Goal: Obtain resource: Obtain resource

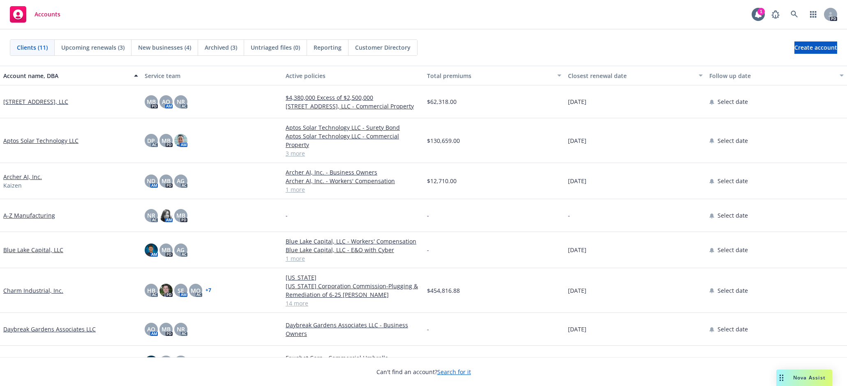
click at [29, 292] on link "Charm Industrial, Inc." at bounding box center [33, 290] width 60 height 9
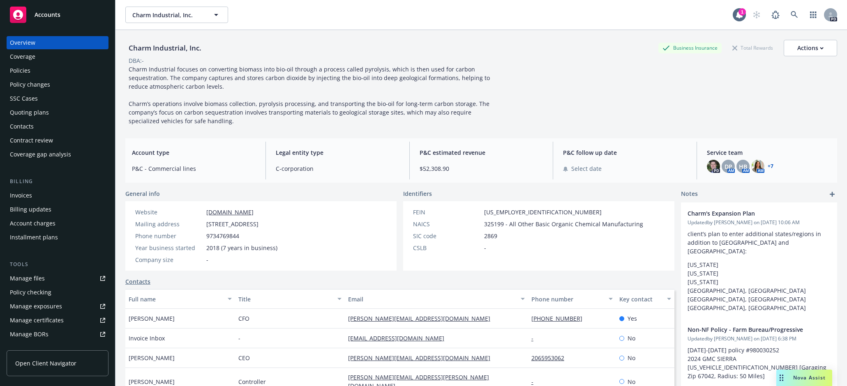
click at [21, 67] on div "Policies" at bounding box center [20, 70] width 21 height 13
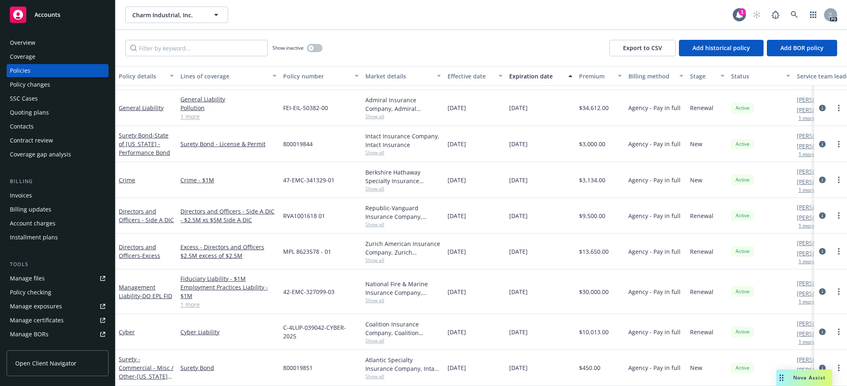
scroll to position [267, 0]
click at [132, 207] on link "Directors and Officers - Side A DIC" at bounding box center [146, 215] width 55 height 16
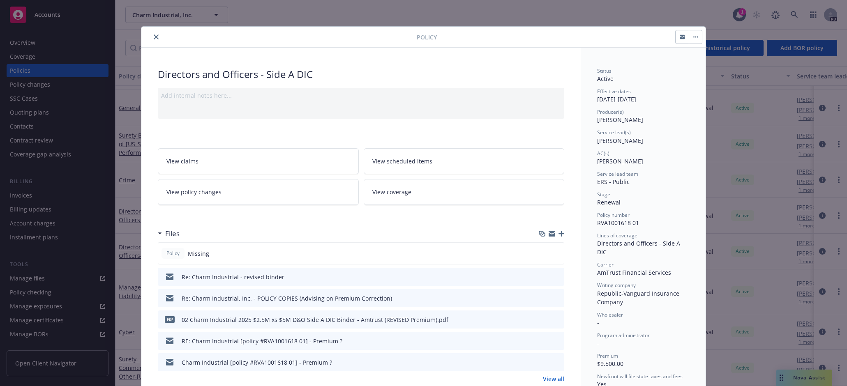
click at [154, 37] on icon "close" at bounding box center [156, 37] width 5 height 5
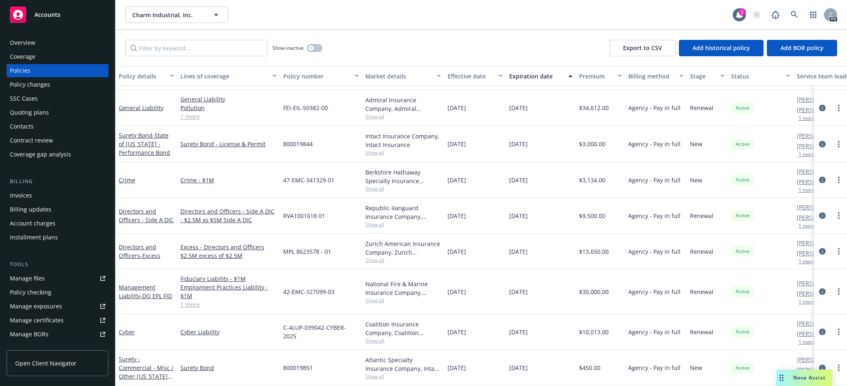
drag, startPoint x: 483, startPoint y: 17, endPoint x: 417, endPoint y: 23, distance: 66.4
click at [483, 17] on div "Charm Industrial, Inc. Charm Industrial, Inc." at bounding box center [428, 15] width 607 height 16
click at [28, 41] on div "Overview" at bounding box center [22, 42] width 25 height 13
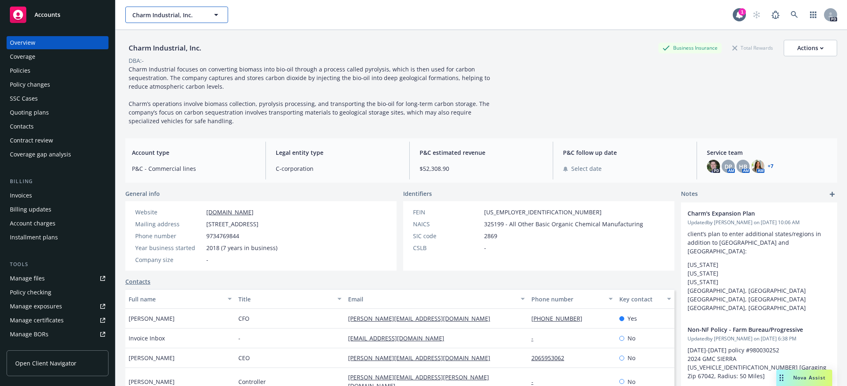
click at [169, 18] on span "Charm Industrial, Inc." at bounding box center [167, 15] width 71 height 9
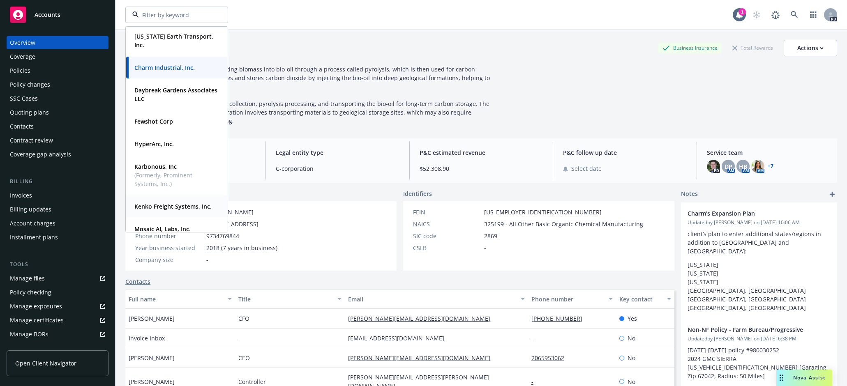
scroll to position [164, 0]
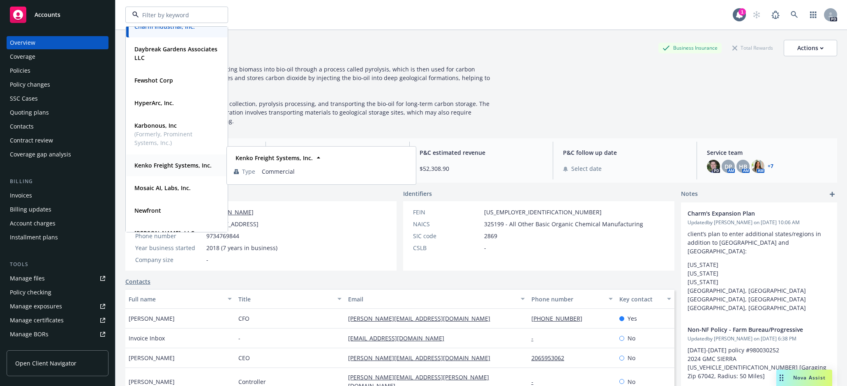
click at [166, 163] on strong "Kenko Freight Systems, Inc." at bounding box center [172, 165] width 77 height 8
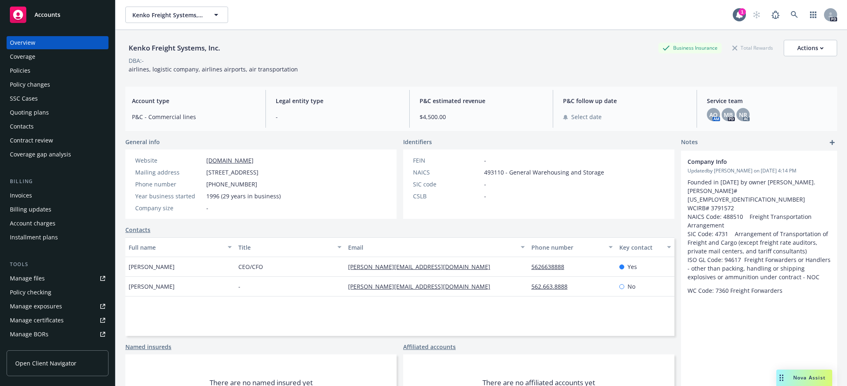
click at [23, 67] on div "Policies" at bounding box center [20, 70] width 21 height 13
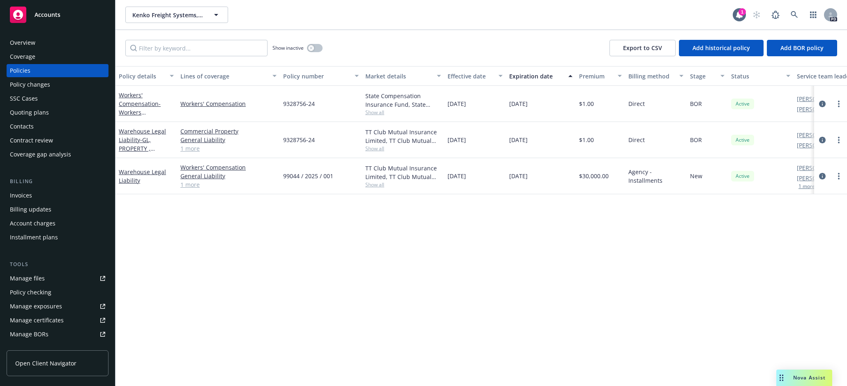
click at [339, 236] on div "Policy details Lines of coverage Policy number Market details Effective date Ex…" at bounding box center [480, 226] width 731 height 320
click at [338, 260] on div "Policy details Lines of coverage Policy number Market details Effective date Ex…" at bounding box center [480, 226] width 731 height 320
click at [514, 228] on div "Policy details Lines of coverage Policy number Market details Effective date Ex…" at bounding box center [480, 226] width 731 height 320
click at [136, 101] on link "Workers' Compensation - Workers Compensation" at bounding box center [140, 108] width 42 height 34
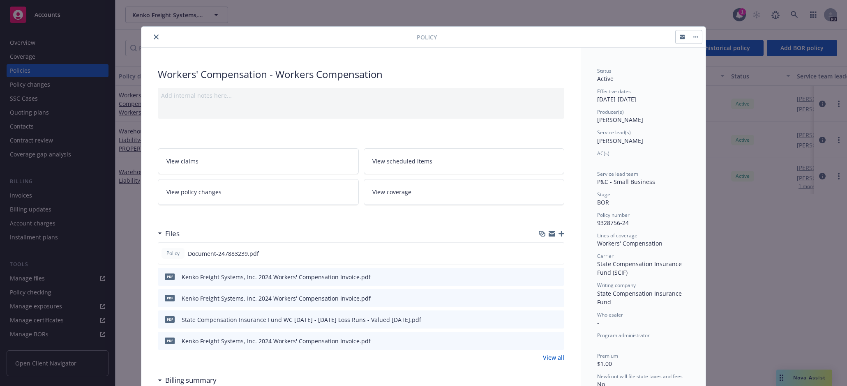
click at [154, 38] on icon "close" at bounding box center [156, 37] width 5 height 5
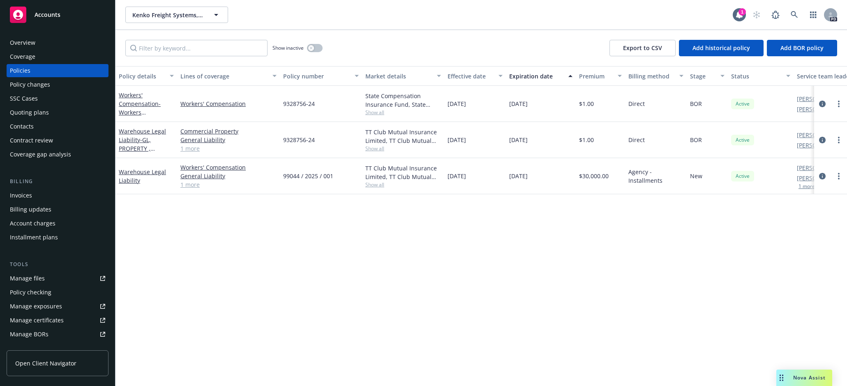
click at [523, 249] on div "Policy details Lines of coverage Policy number Market details Effective date Ex…" at bounding box center [480, 226] width 731 height 320
click at [135, 107] on link "Workers' Compensation - Workers Compensation" at bounding box center [140, 108] width 42 height 34
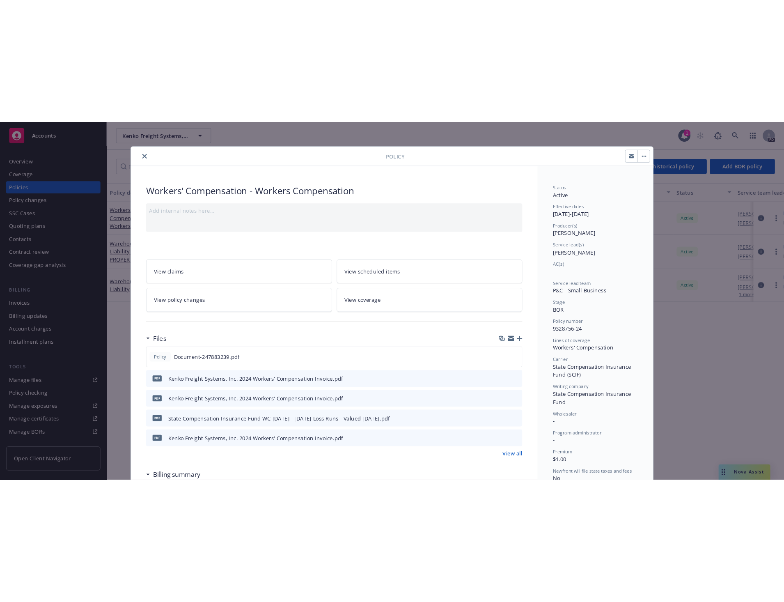
scroll to position [25, 0]
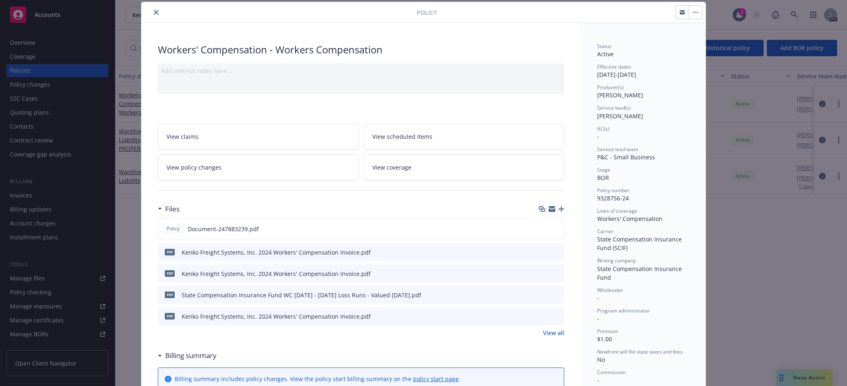
click at [155, 10] on icon "close" at bounding box center [156, 12] width 5 height 5
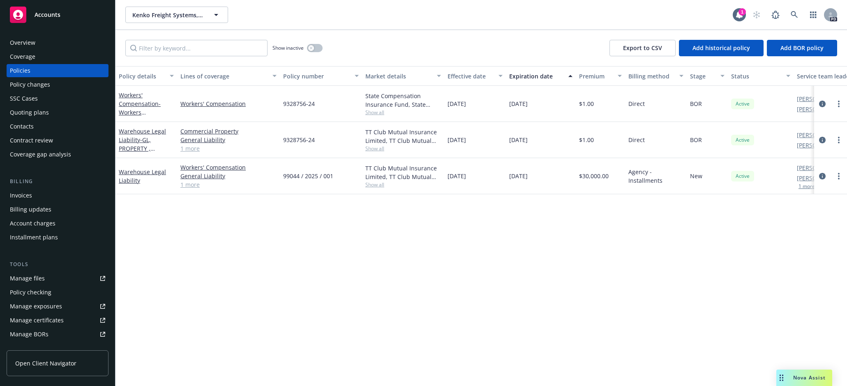
click at [31, 279] on div "Manage files" at bounding box center [27, 278] width 35 height 13
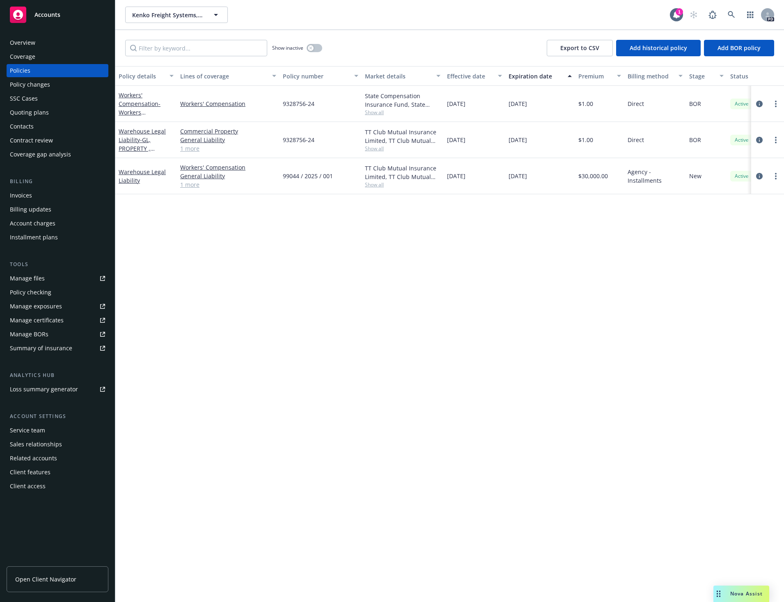
click at [37, 276] on div "Manage files" at bounding box center [27, 278] width 35 height 13
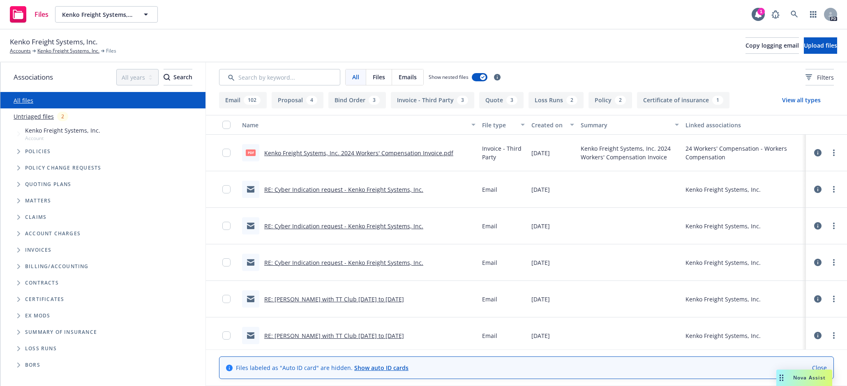
click at [541, 56] on div "Kenko Freight Systems, Inc. Accounts Kenko Freight Systems, Inc. Files Copy log…" at bounding box center [423, 46] width 847 height 33
click at [18, 152] on icon "Tree Example" at bounding box center [18, 151] width 3 height 5
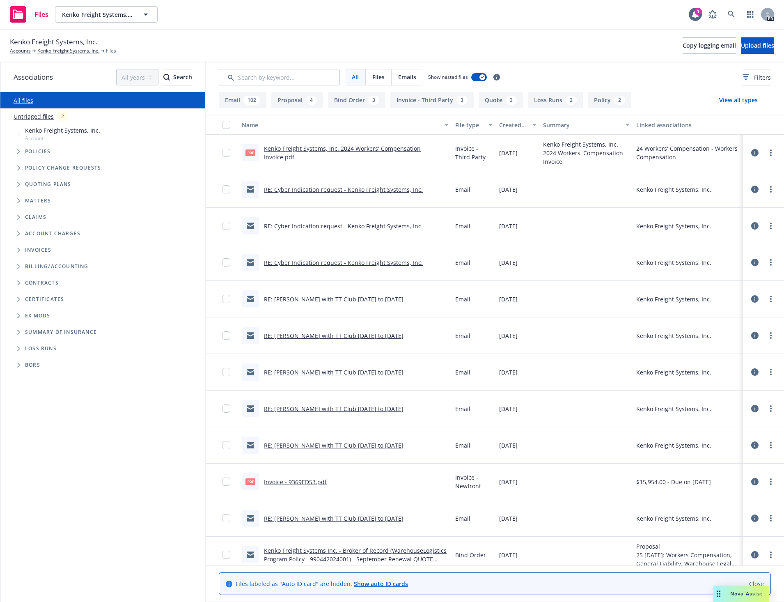
click at [20, 182] on icon "Tree Example" at bounding box center [18, 184] width 3 height 5
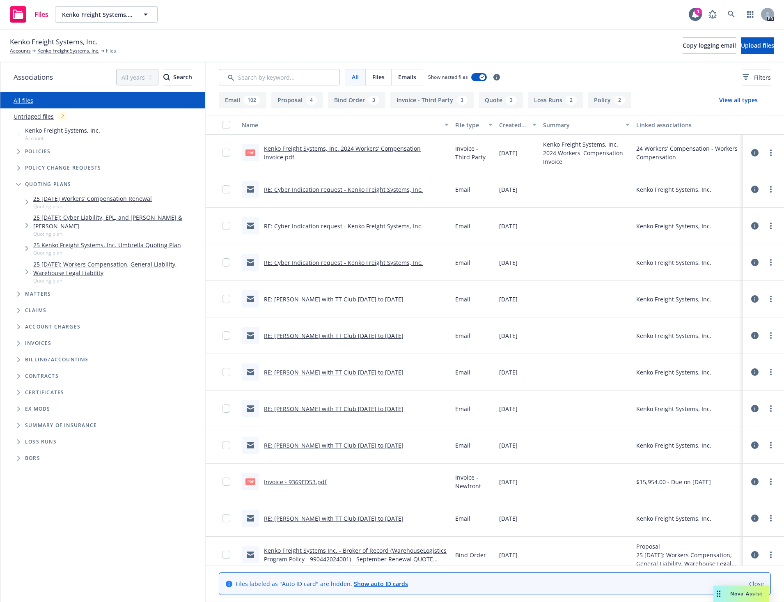
click at [126, 197] on link "25 [DATE] Workers' Compensation Renewal" at bounding box center [92, 198] width 119 height 9
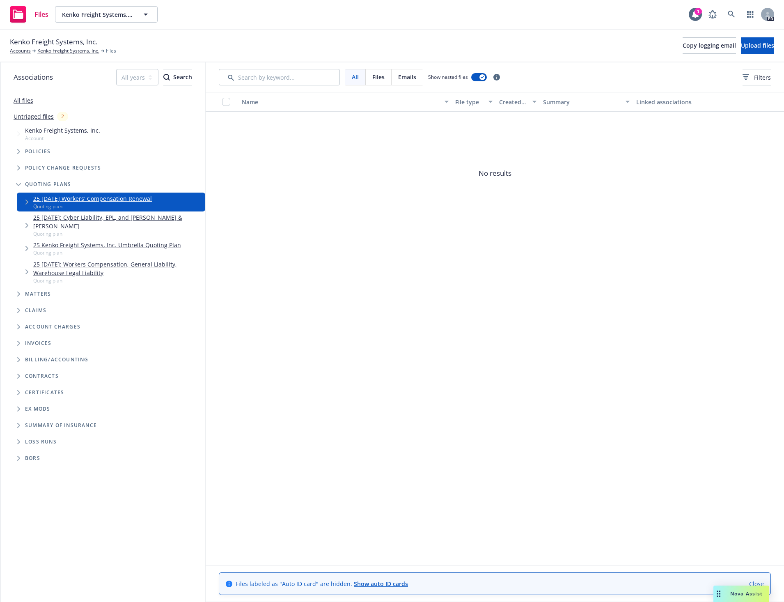
click at [19, 439] on icon "Folder Tree Example" at bounding box center [18, 441] width 3 height 5
click at [33, 468] on link "2025" at bounding box center [31, 472] width 13 height 9
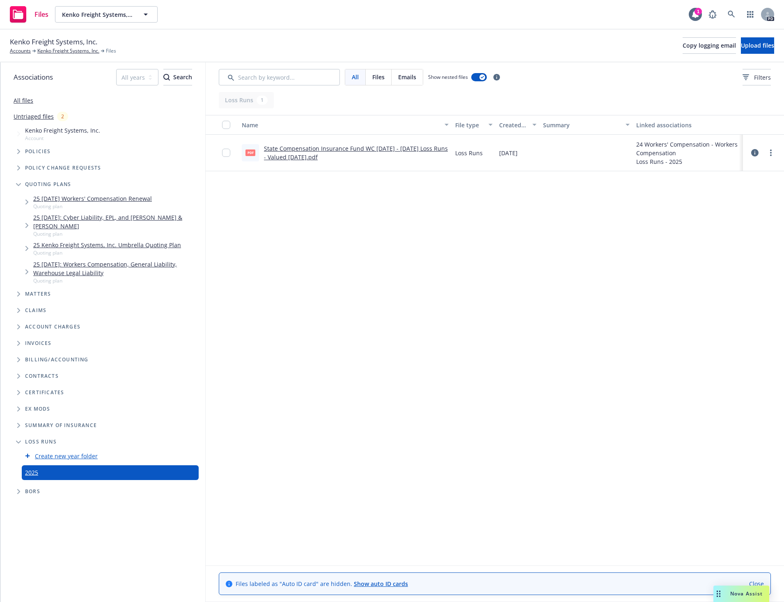
click at [315, 148] on link "State Compensation Insurance Fund WC [DATE] - [DATE] Loss Runs - Valued [DATE].…" at bounding box center [356, 153] width 184 height 16
